Goal: Navigation & Orientation: Find specific page/section

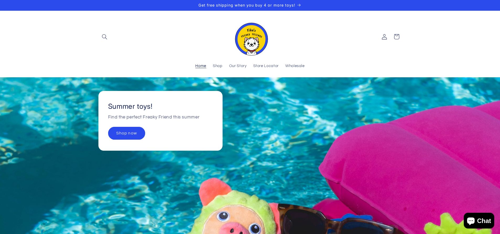
click at [246, 43] on img at bounding box center [250, 37] width 37 height 38
click at [236, 66] on span "Our Story" at bounding box center [238, 66] width 18 height 5
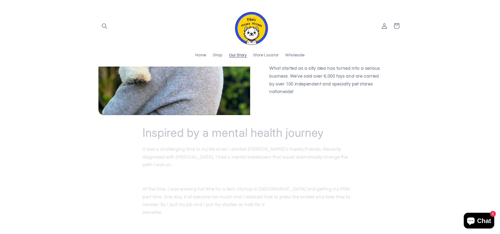
scroll to position [79, 0]
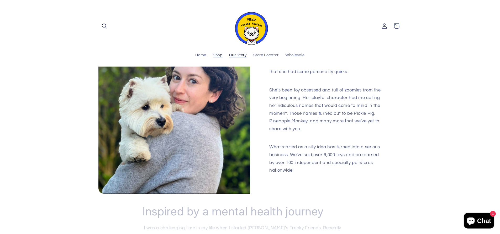
click at [220, 56] on span "Shop" at bounding box center [218, 55] width 10 height 5
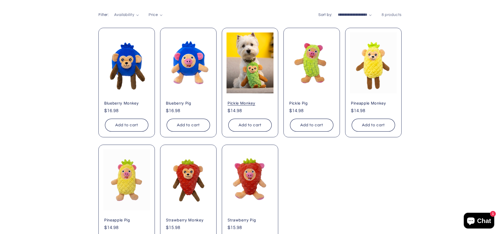
scroll to position [105, 0]
